Goal: Task Accomplishment & Management: Manage account settings

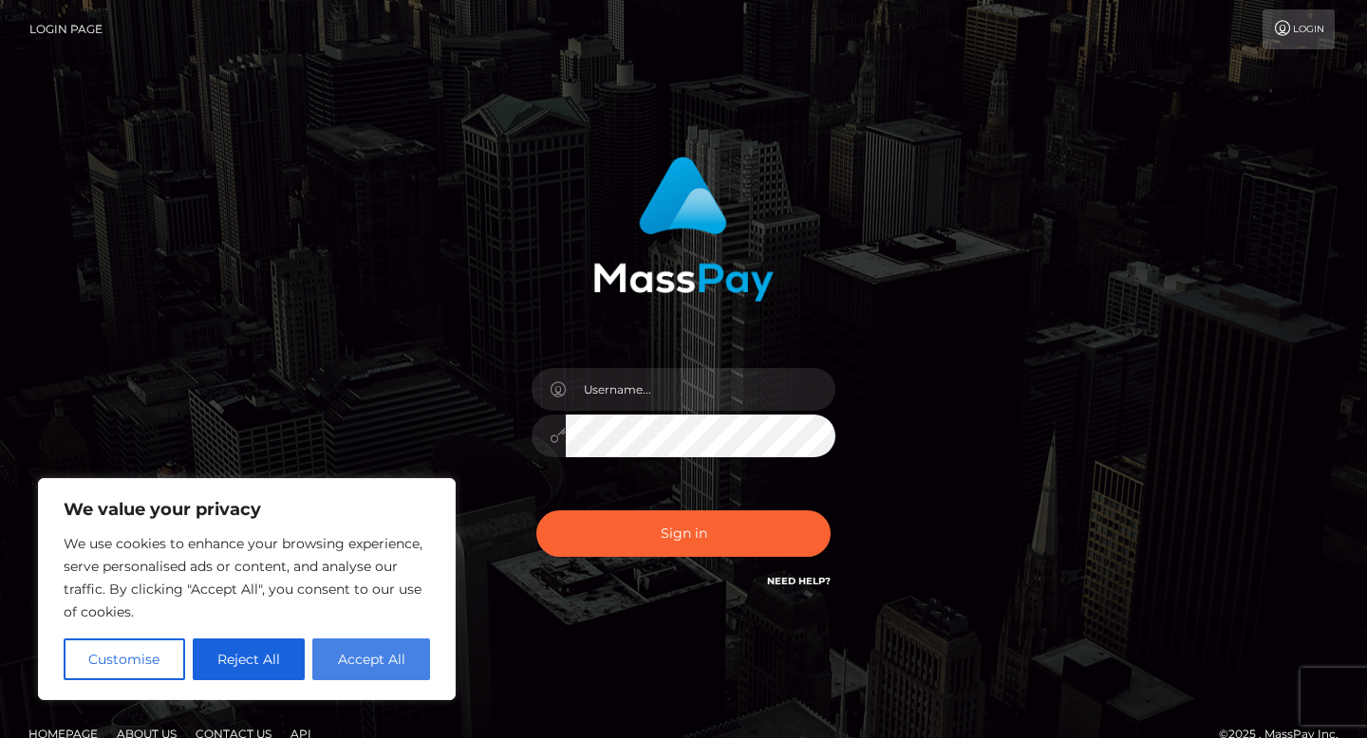
click at [402, 639] on button "Accept All" at bounding box center [371, 660] width 118 height 42
checkbox input "true"
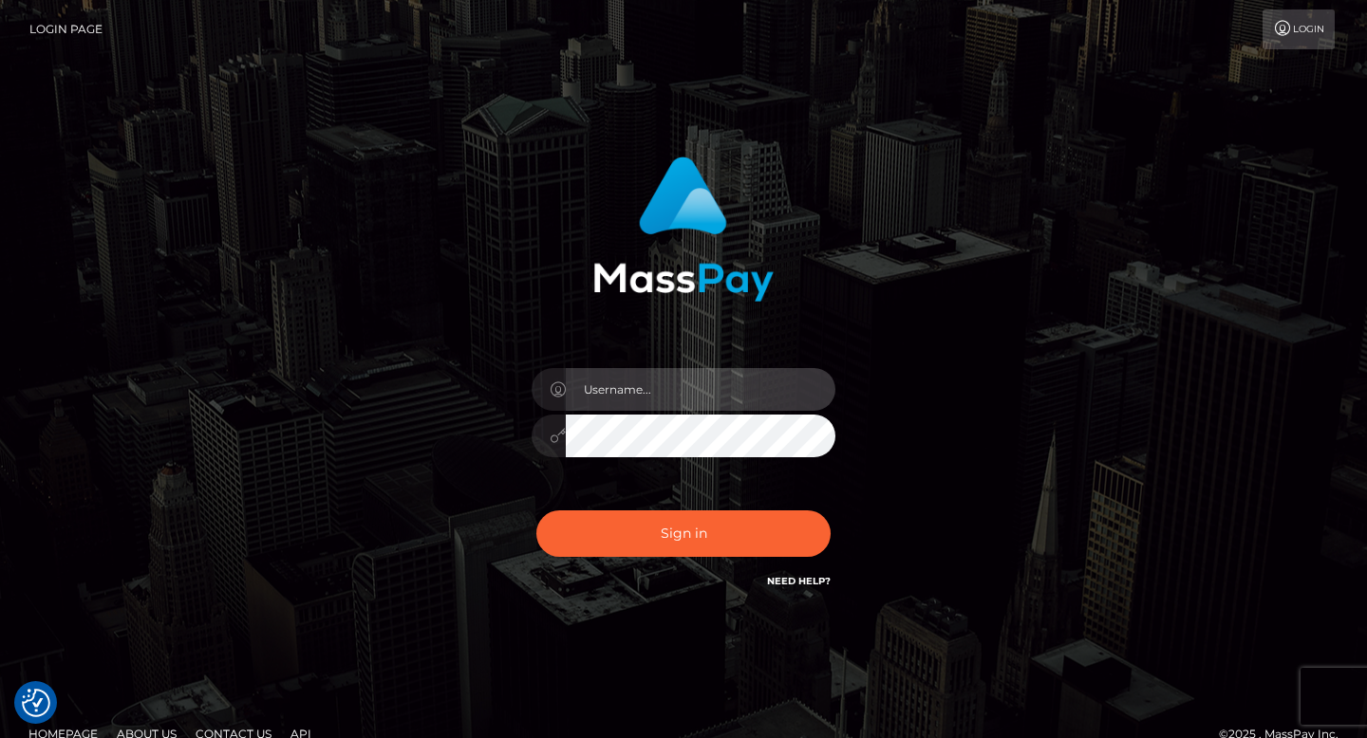
click at [609, 402] on input "text" at bounding box center [701, 389] width 270 height 43
type input "lneboo07@gmail.com"
click at [536, 511] on button "Sign in" at bounding box center [683, 534] width 294 height 47
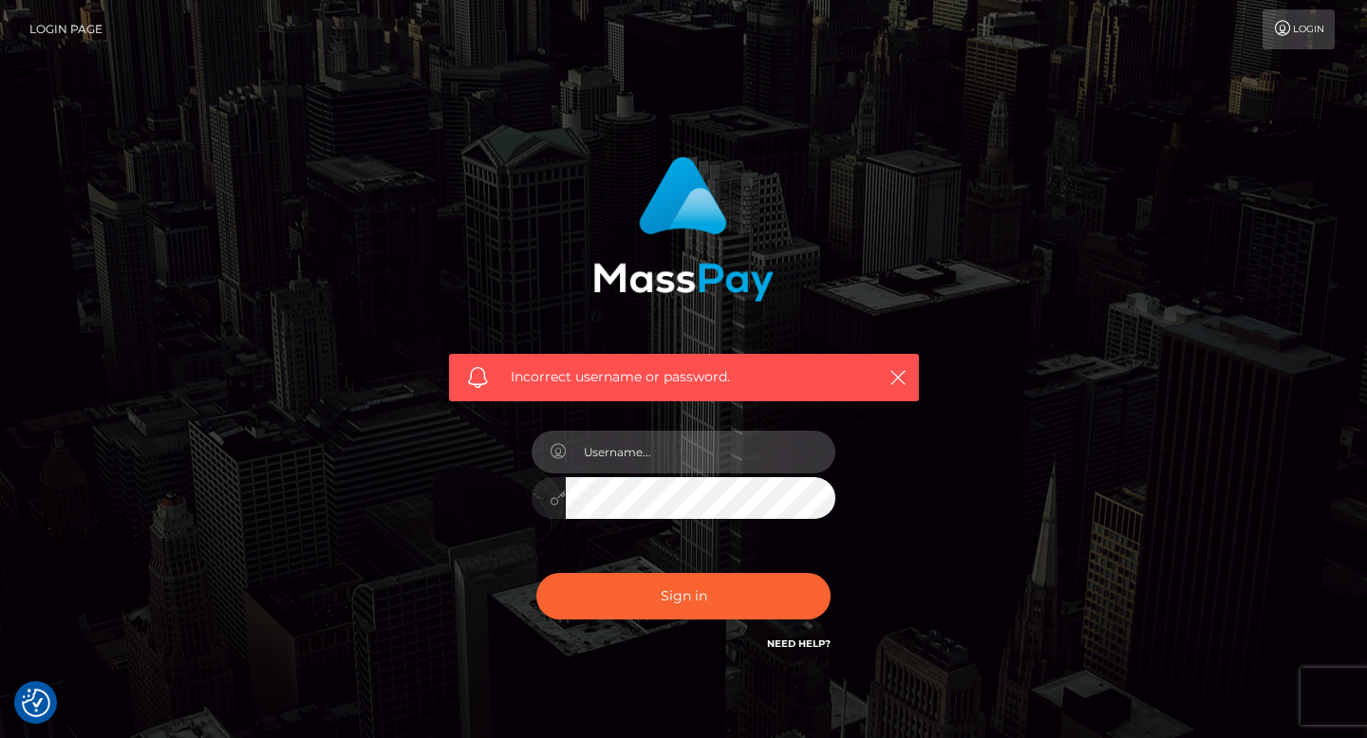
click at [640, 442] on input "text" at bounding box center [701, 452] width 270 height 43
type input "lneboo07@gmail.com"
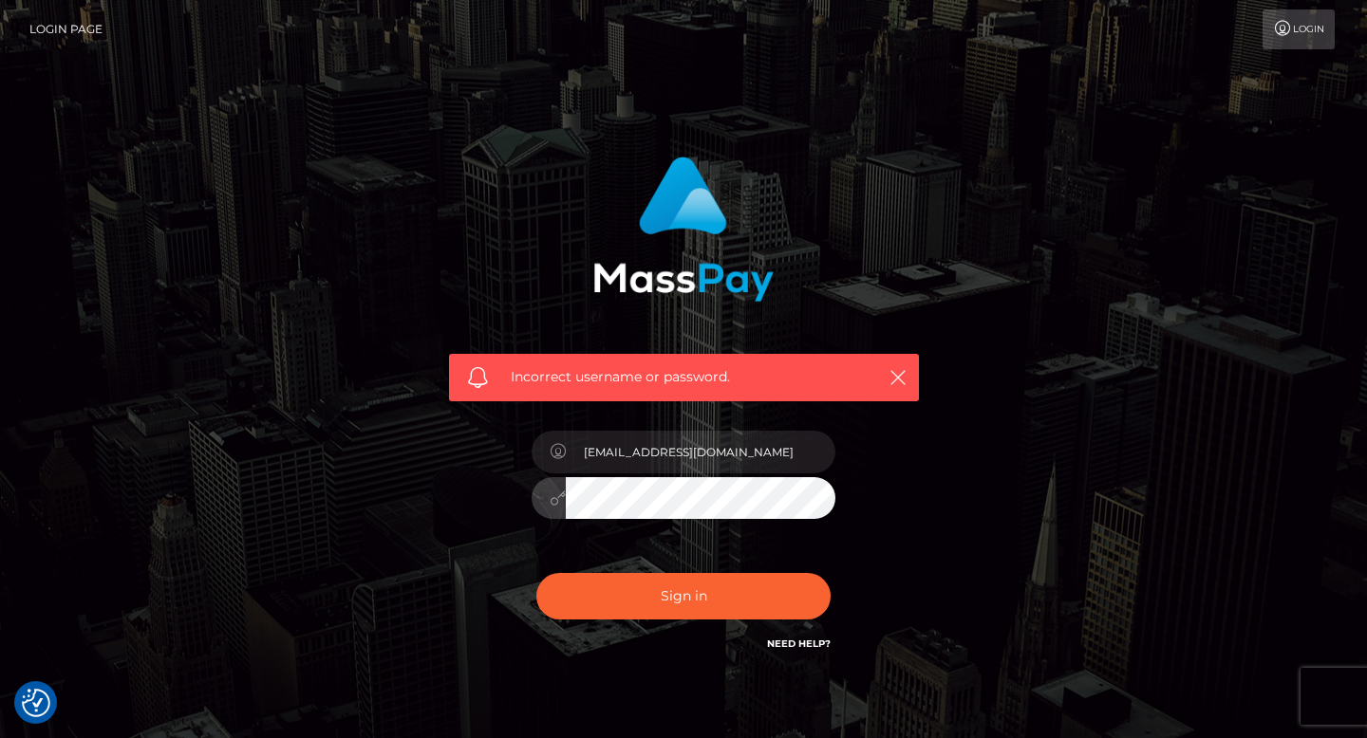
click at [536, 573] on button "Sign in" at bounding box center [683, 596] width 294 height 47
